Goal: Task Accomplishment & Management: Manage account settings

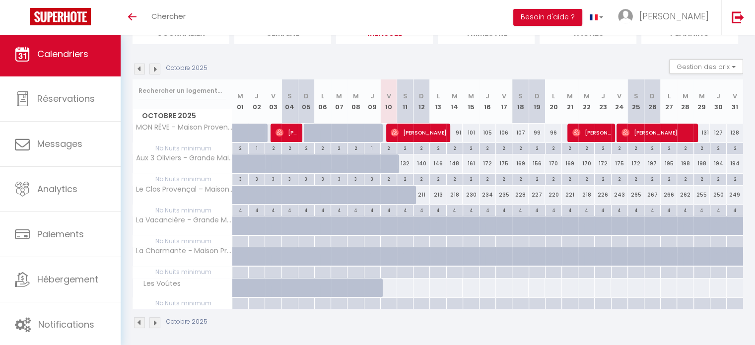
scroll to position [87, 0]
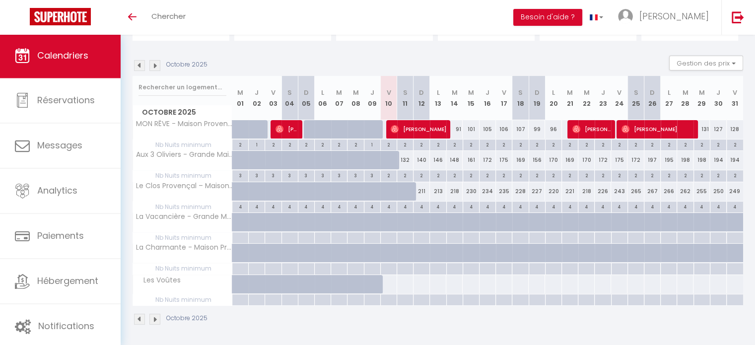
click at [54, 53] on span "Calendriers" at bounding box center [62, 55] width 51 height 12
click at [675, 127] on span "[PERSON_NAME]" at bounding box center [657, 129] width 73 height 19
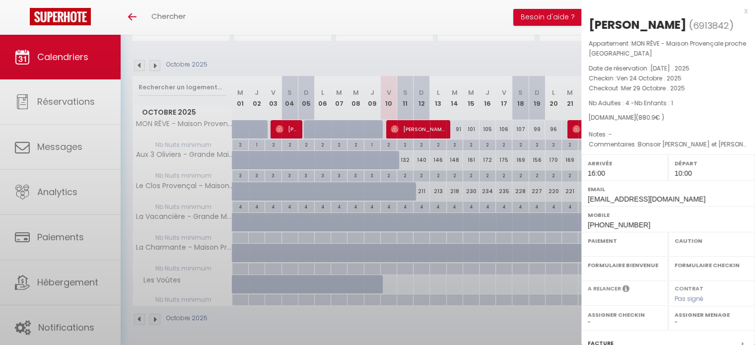
select select "OK"
select select "1"
select select "0"
select select "1"
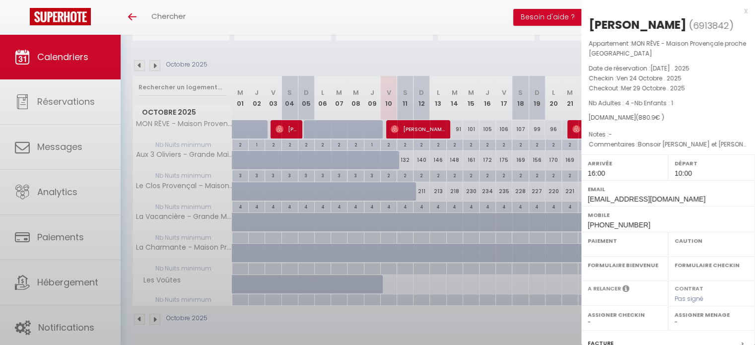
select select
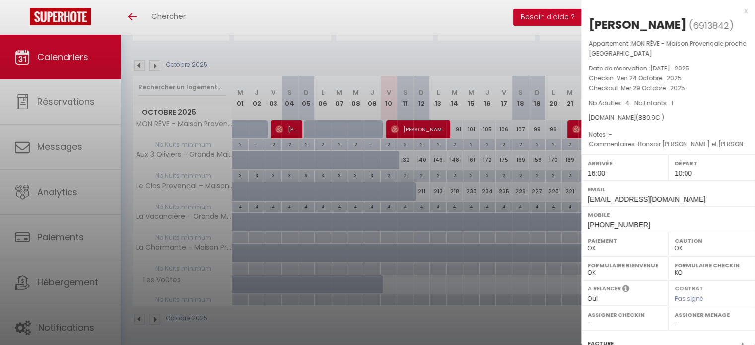
click at [568, 49] on div at bounding box center [377, 172] width 755 height 345
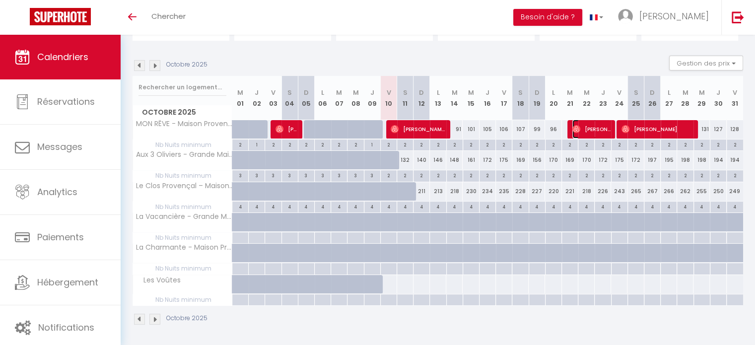
click at [595, 128] on span "[PERSON_NAME]" at bounding box center [591, 129] width 38 height 19
select select "45281"
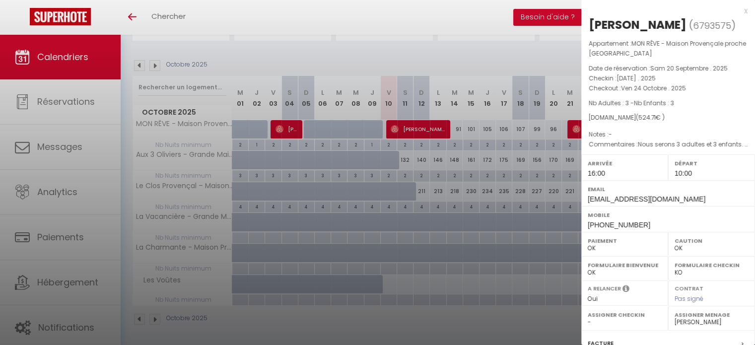
click at [536, 63] on div at bounding box center [377, 172] width 755 height 345
